Goal: Information Seeking & Learning: Learn about a topic

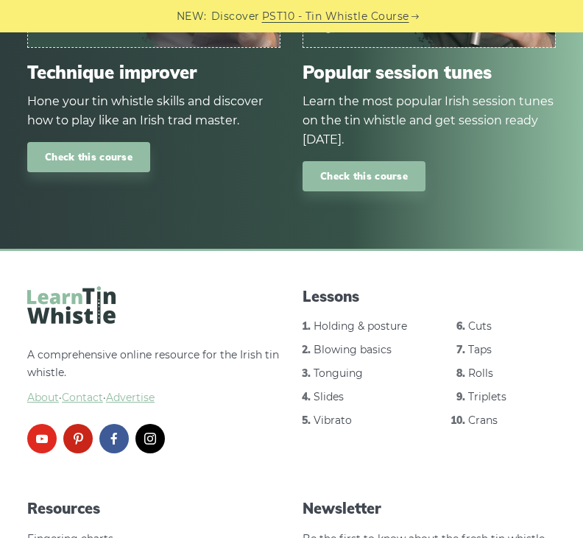
scroll to position [5248, 0]
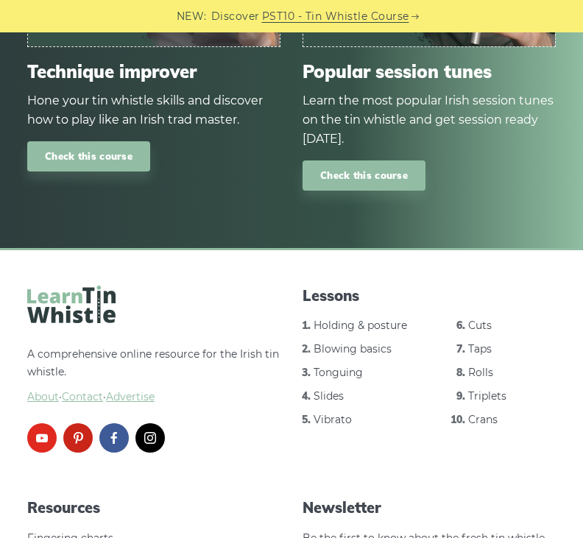
click at [319, 355] on link "Blowing basics" at bounding box center [352, 348] width 78 height 13
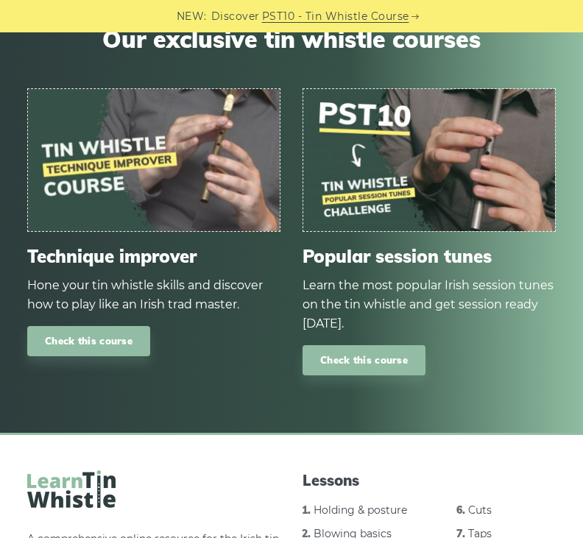
scroll to position [5092, 0]
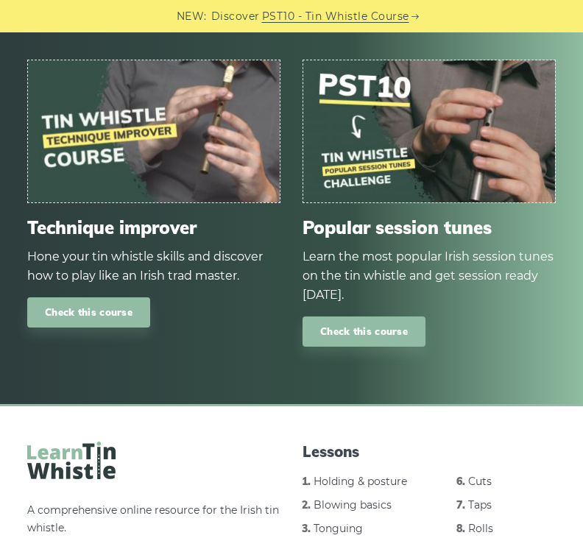
click at [67, 327] on link "Check this course" at bounding box center [88, 312] width 123 height 30
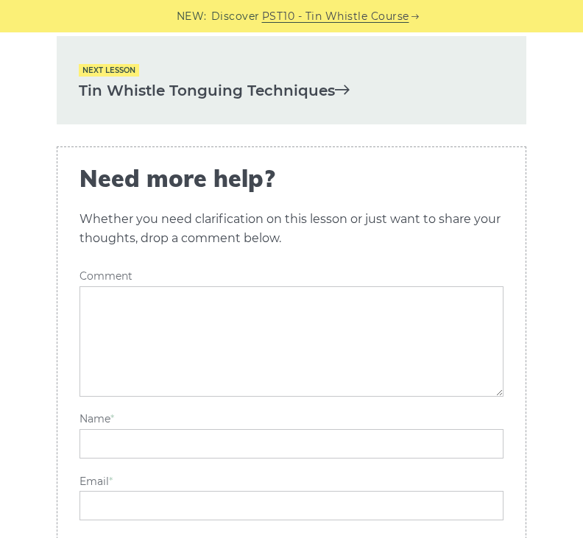
scroll to position [2701, 0]
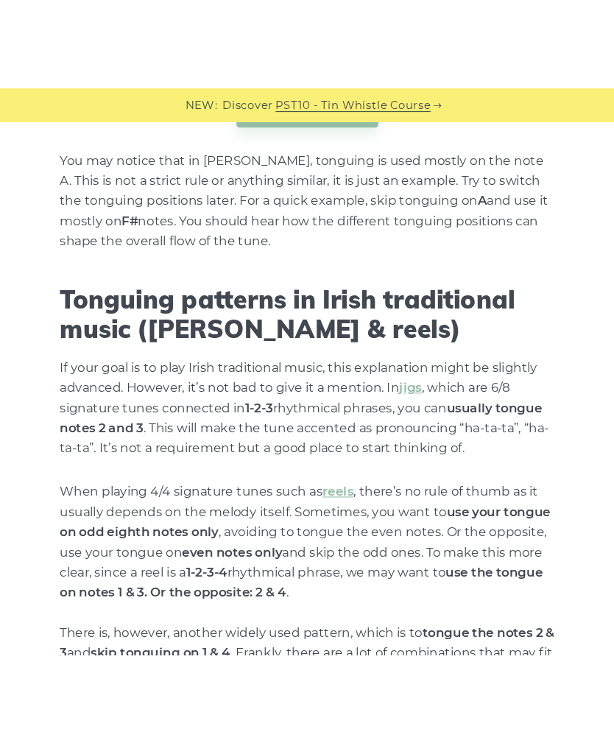
scroll to position [3208, 0]
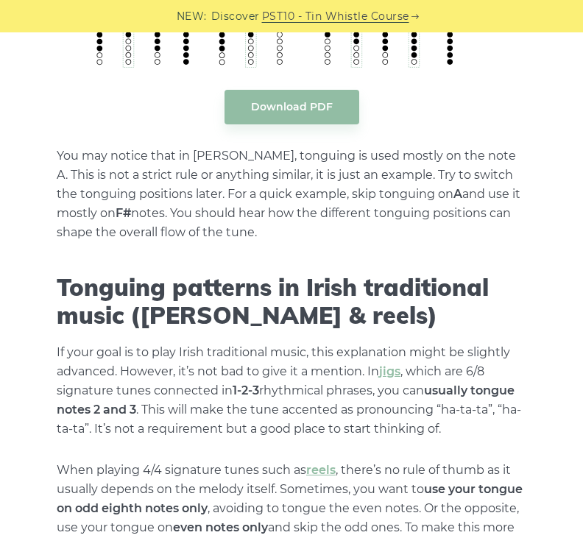
scroll to position [3222, 0]
